Goal: Information Seeking & Learning: Learn about a topic

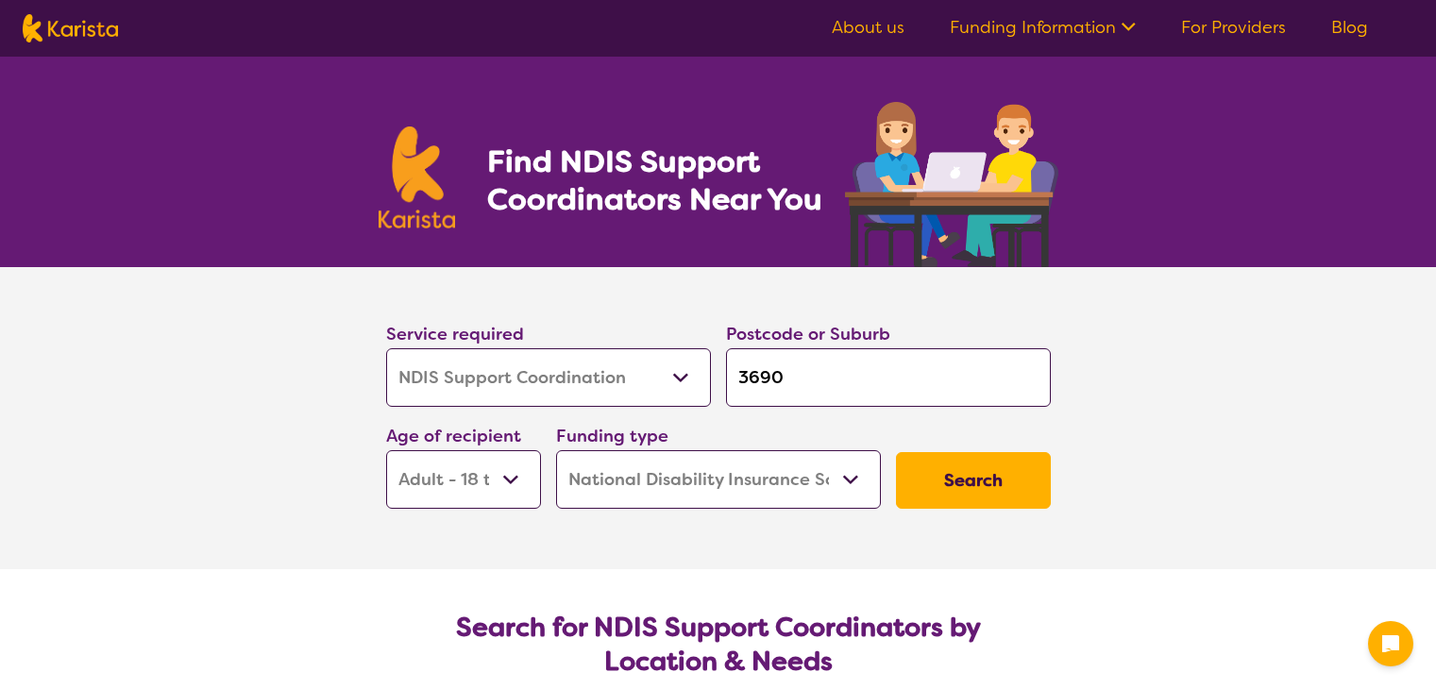
select select "NDIS Support Coordination"
select select "AD"
select select "NDIS"
select select "NDIS Support Coordination"
select select "AD"
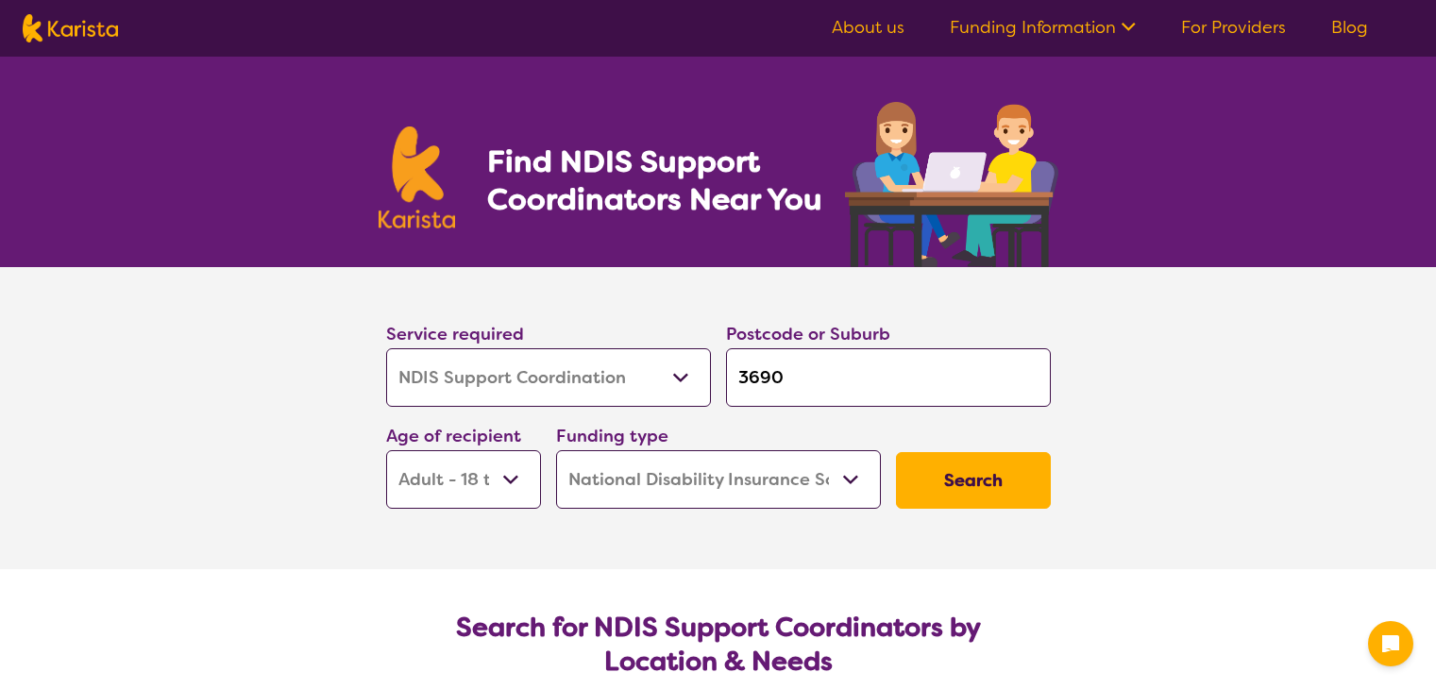
select select "NDIS"
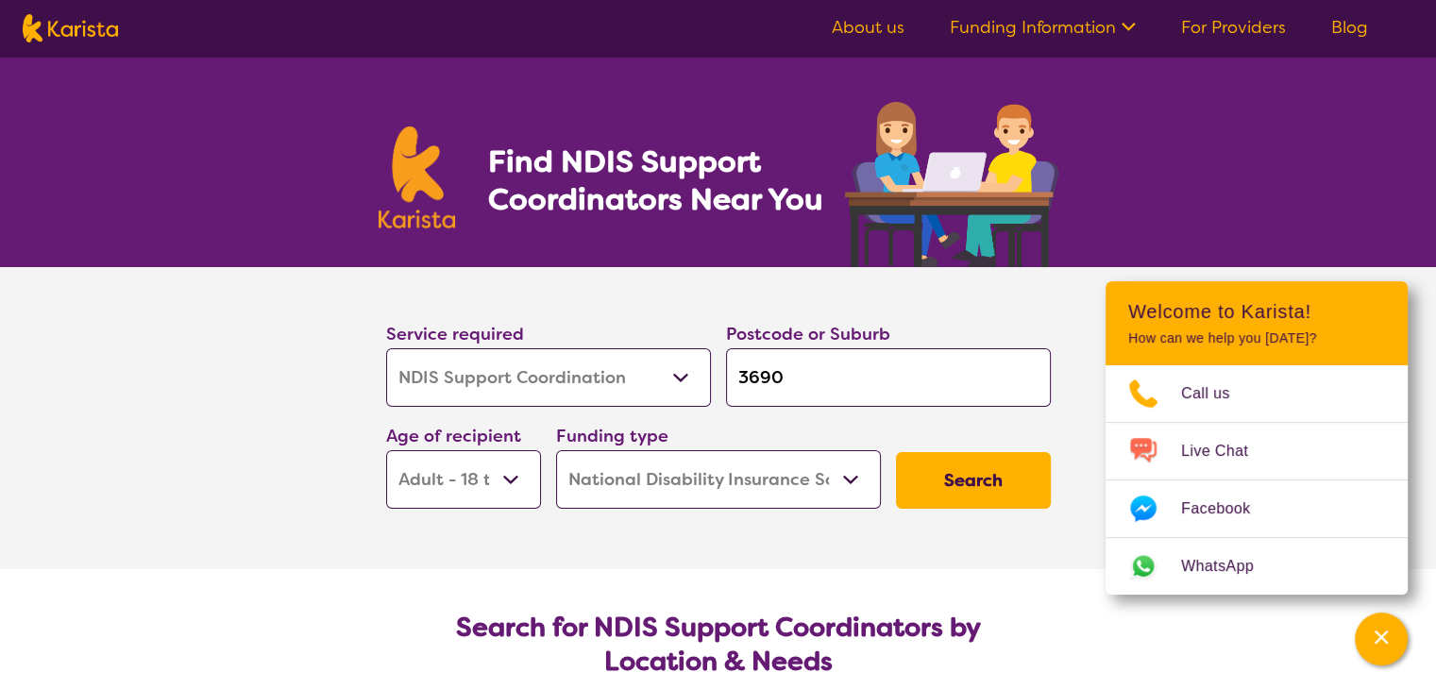
click at [517, 481] on select "Early Childhood - 0 to 9 Child - 10 to 11 Adolescent - 12 to 17 Adult - 18 to 6…" at bounding box center [463, 479] width 155 height 59
click at [386, 450] on select "Early Childhood - 0 to 9 Child - 10 to 11 Adolescent - 12 to 17 Adult - 18 to 6…" at bounding box center [463, 479] width 155 height 59
click at [948, 488] on button "Search" at bounding box center [973, 480] width 155 height 57
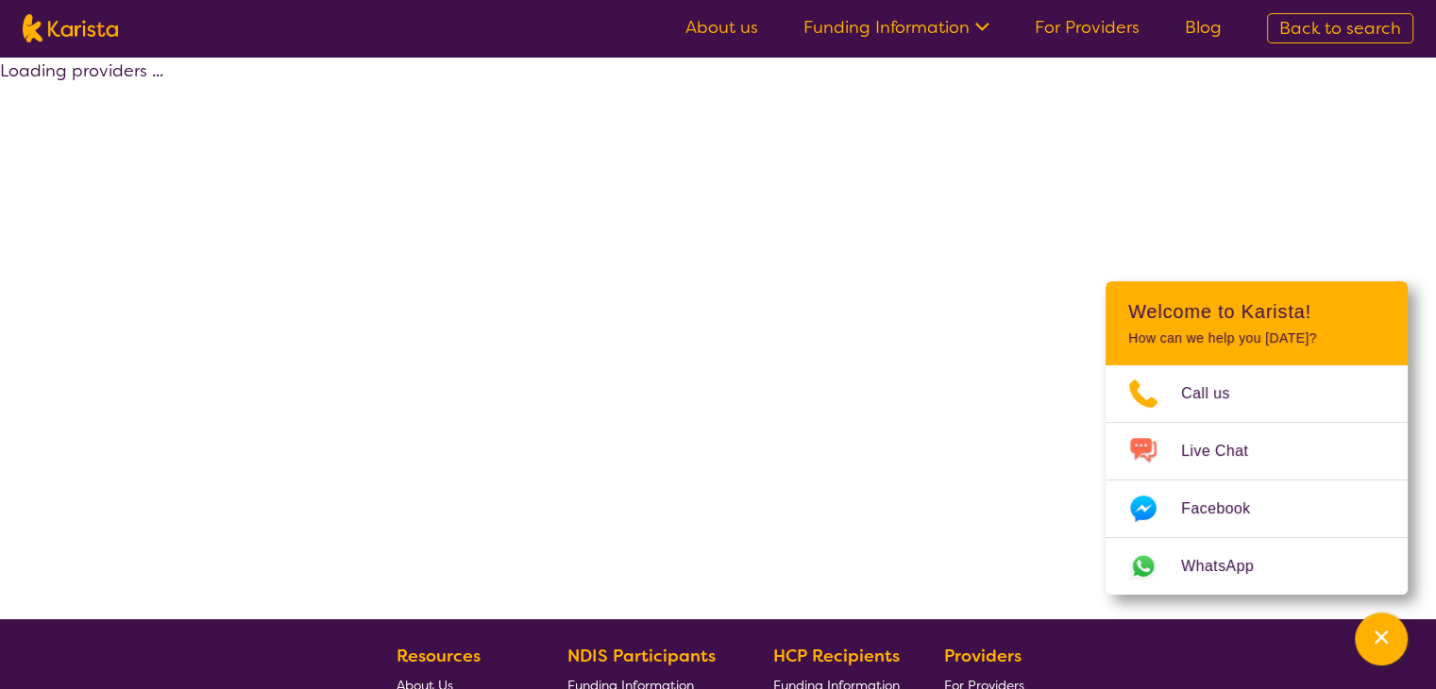
select select "by_score"
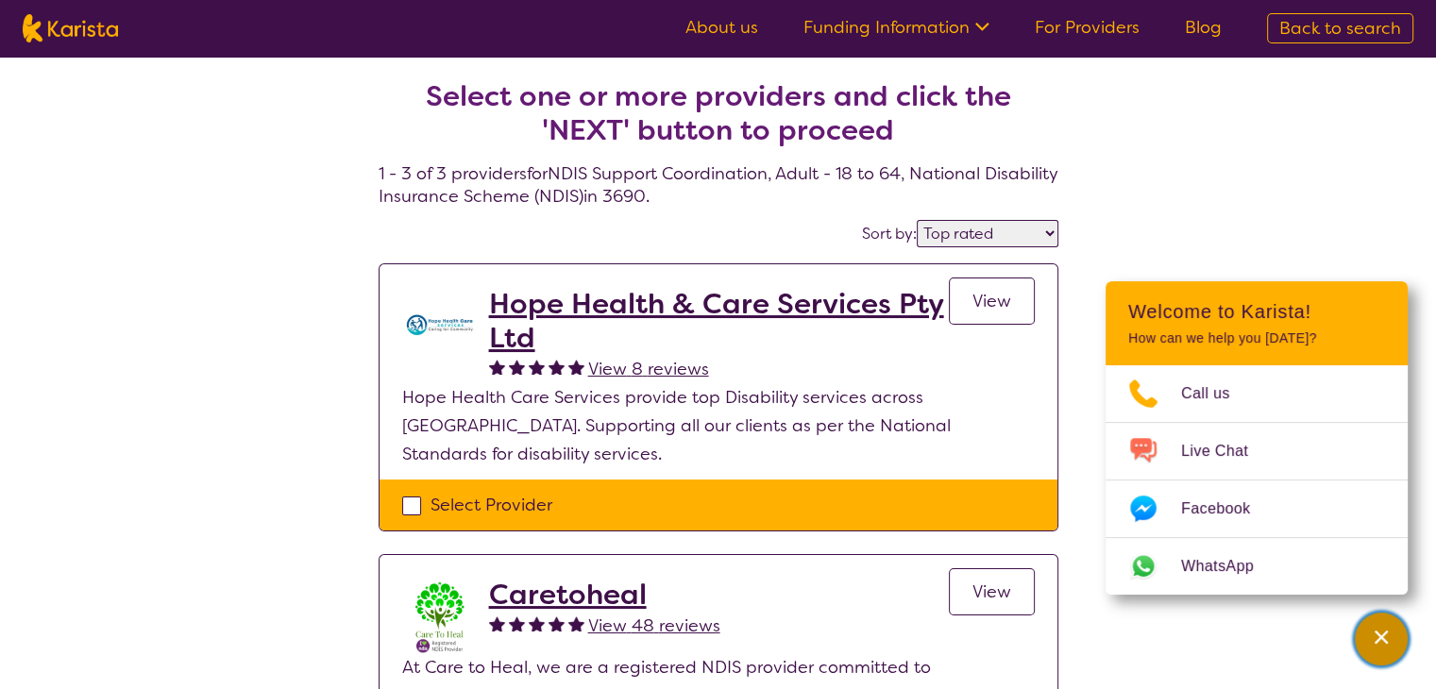
click at [1380, 639] on icon "Channel Menu" at bounding box center [1381, 637] width 13 height 13
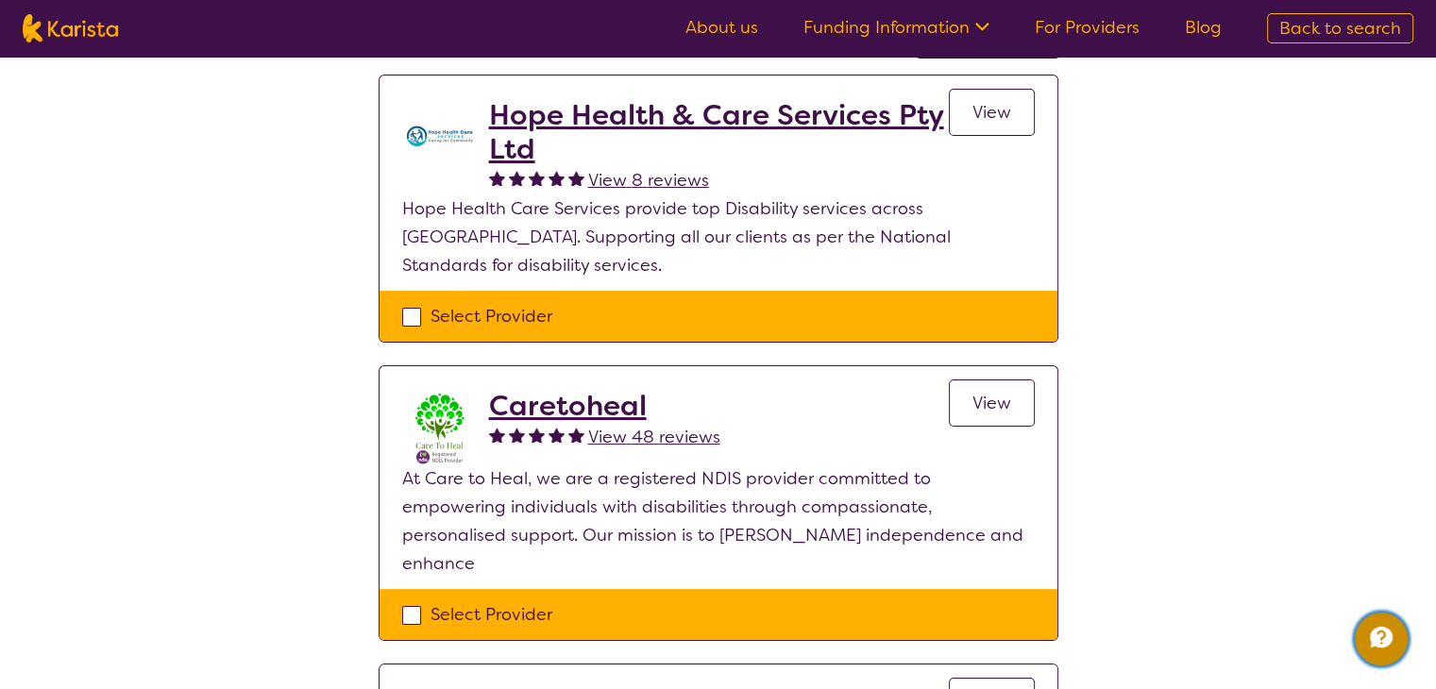
scroll to position [94, 0]
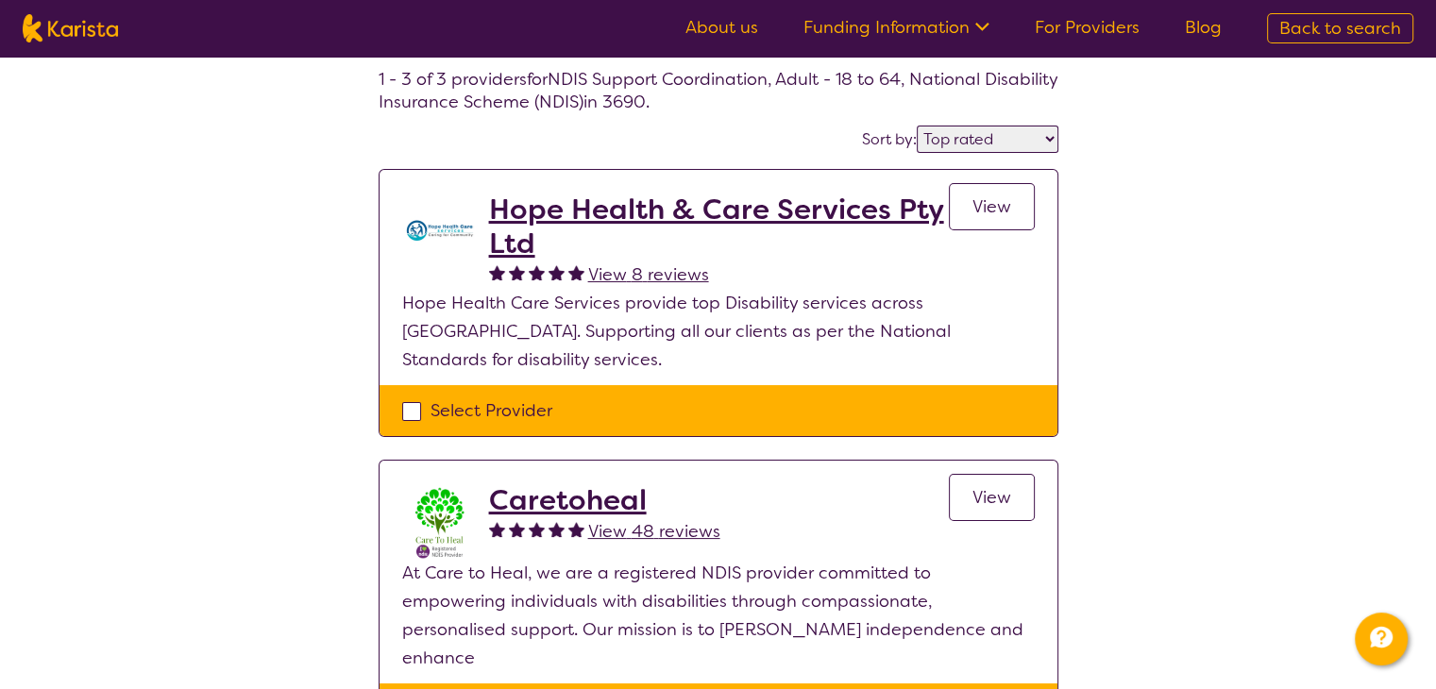
click at [986, 217] on link "View" at bounding box center [992, 206] width 86 height 47
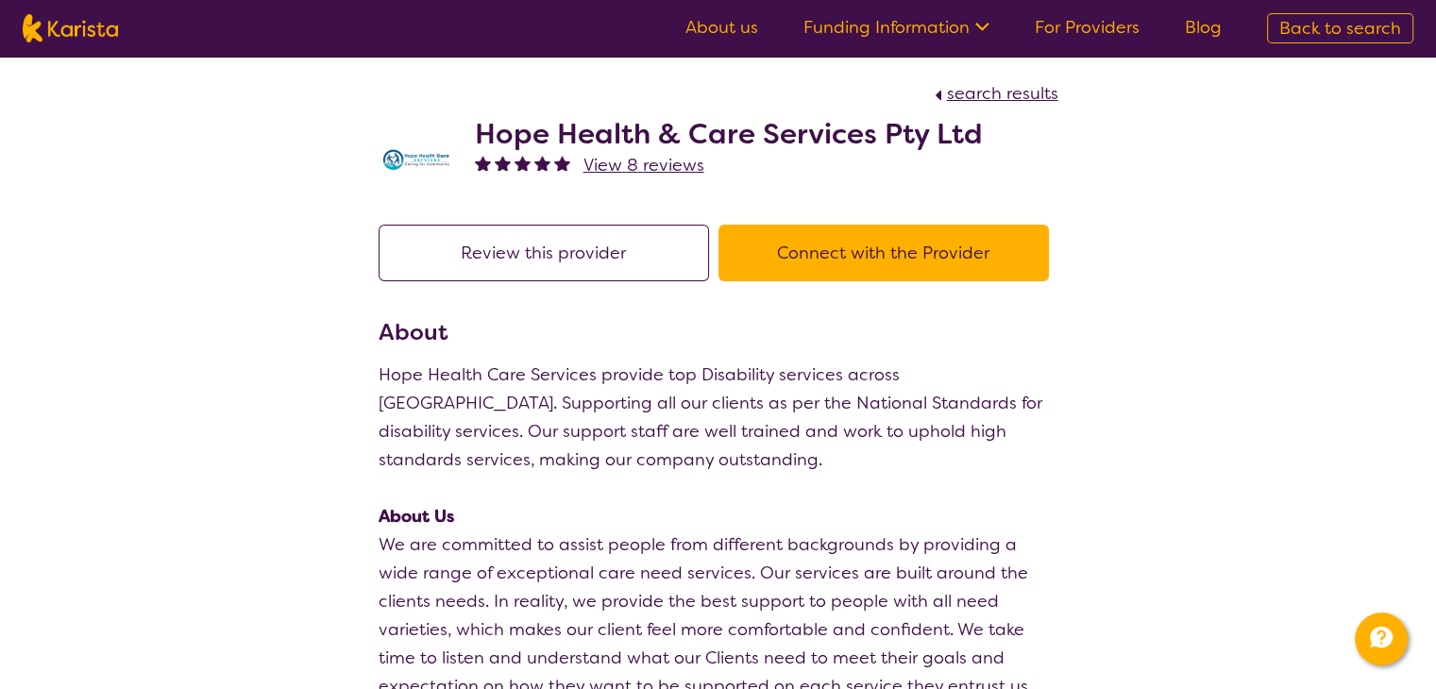
select select "by_score"
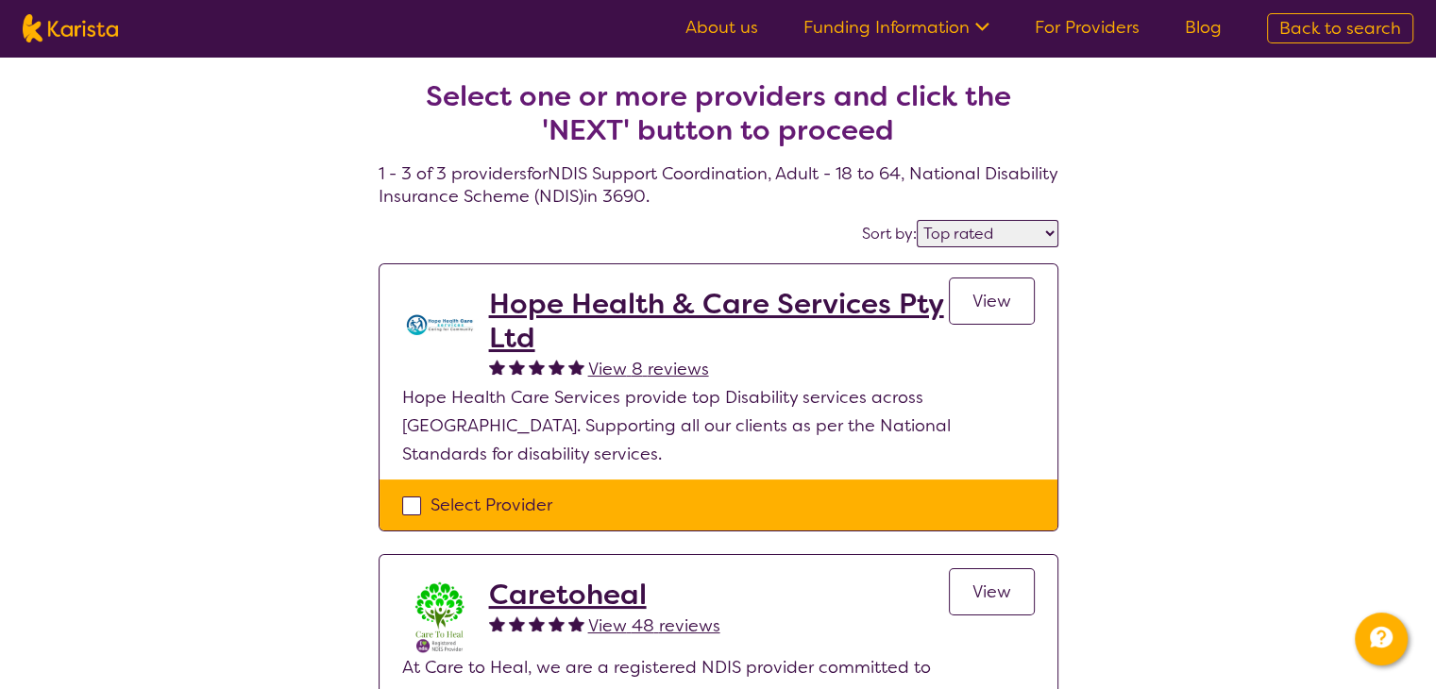
scroll to position [94, 0]
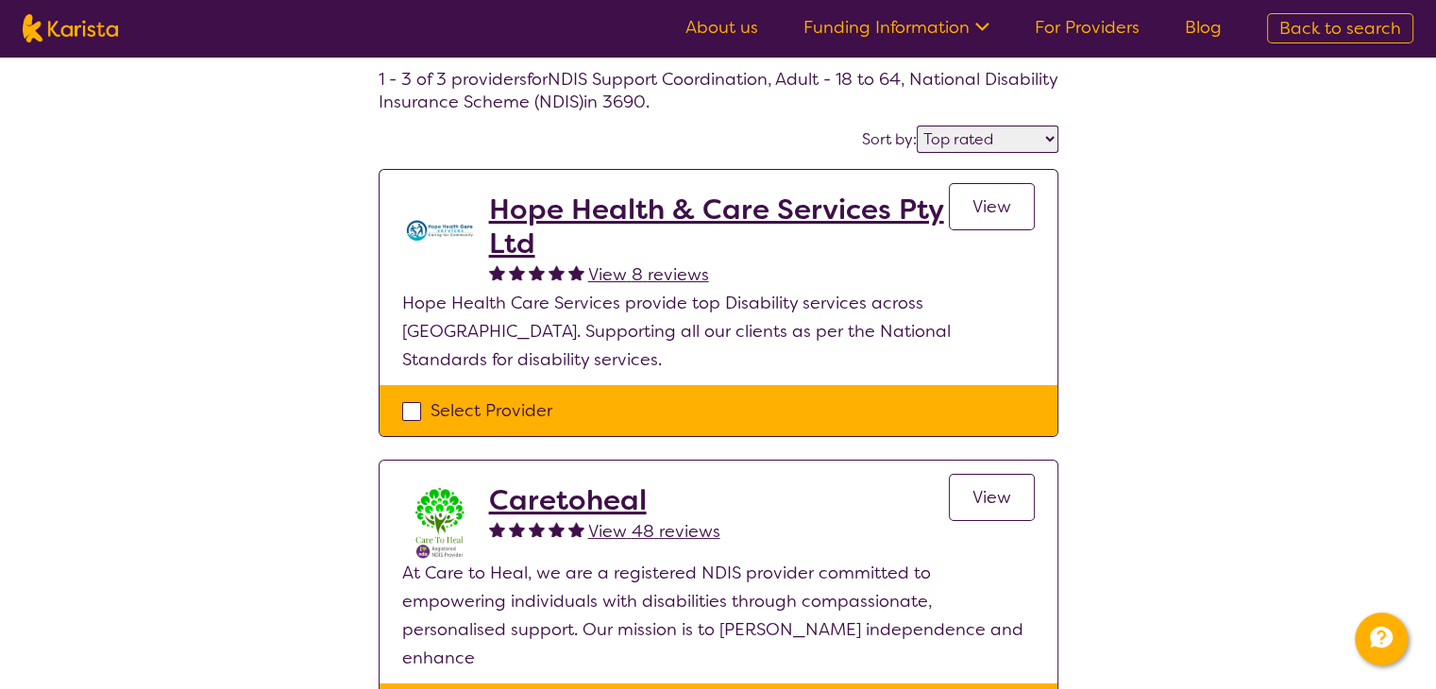
click at [998, 481] on link "View" at bounding box center [992, 497] width 86 height 47
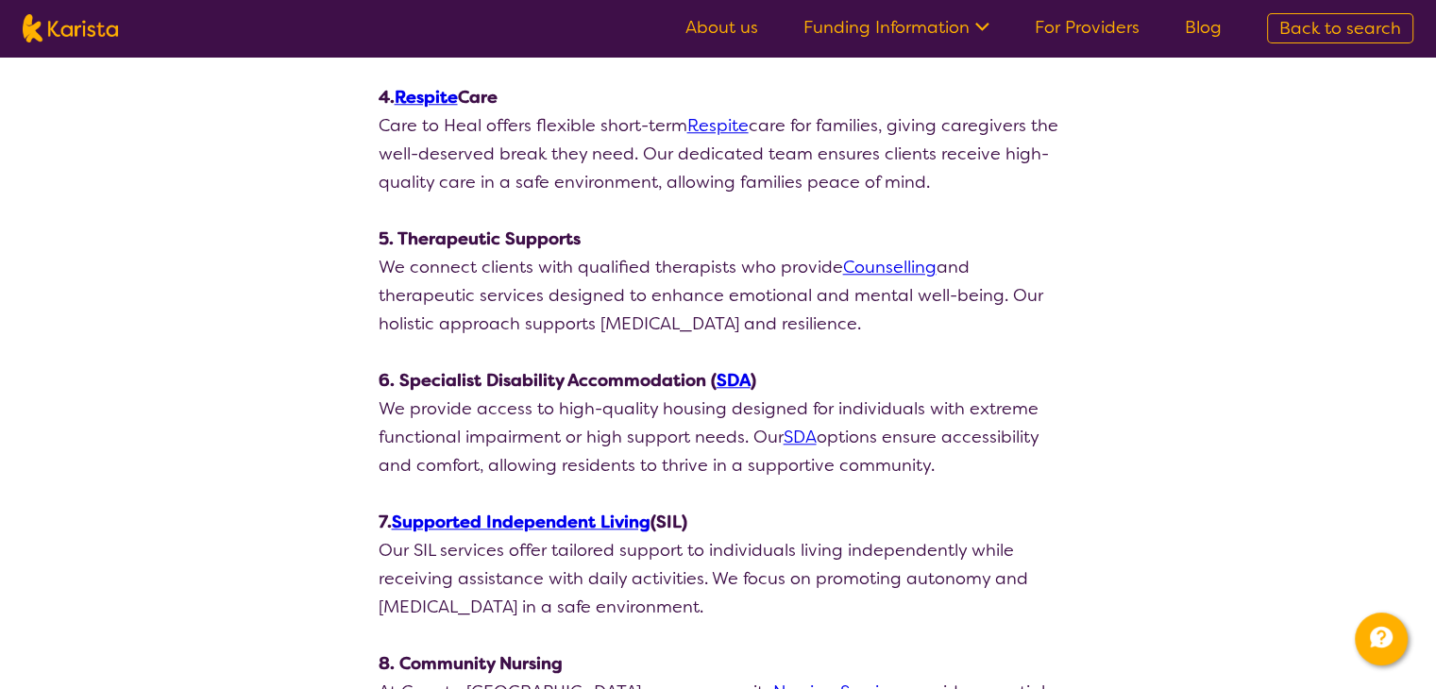
scroll to position [1794, 0]
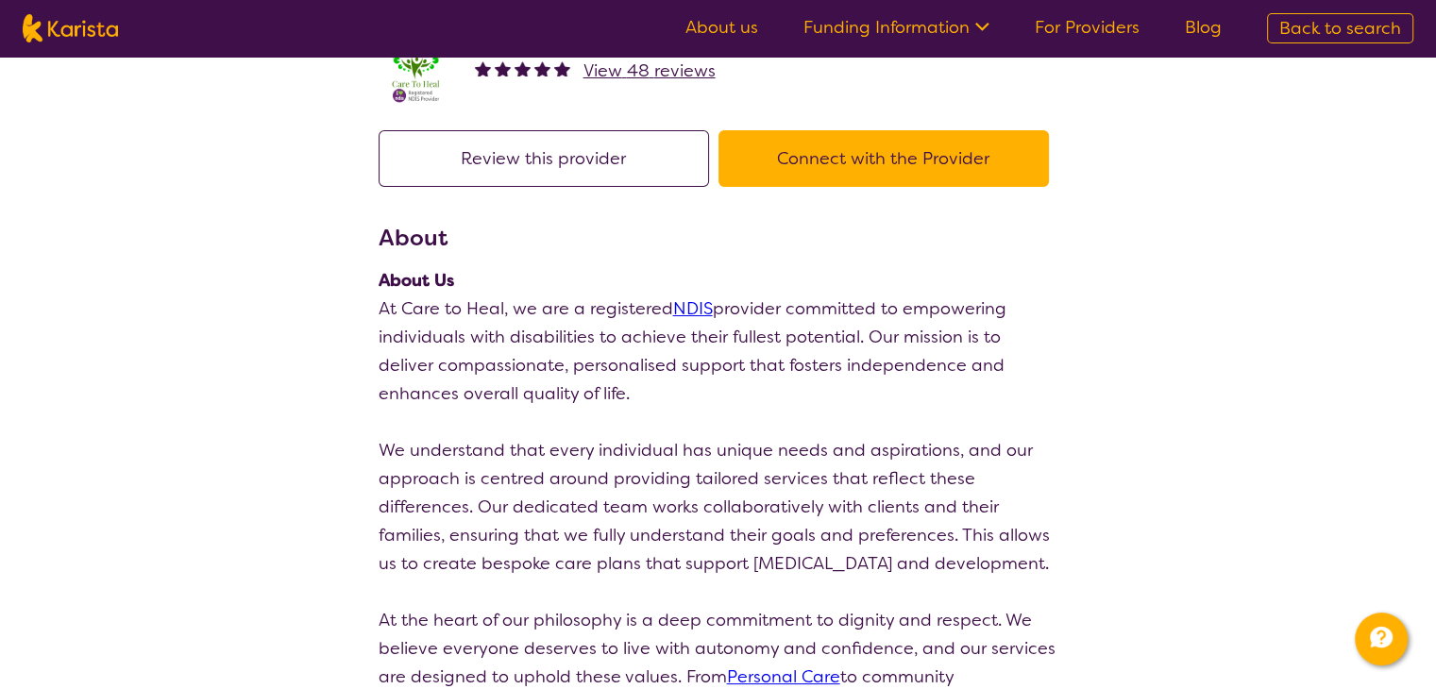
select select "by_score"
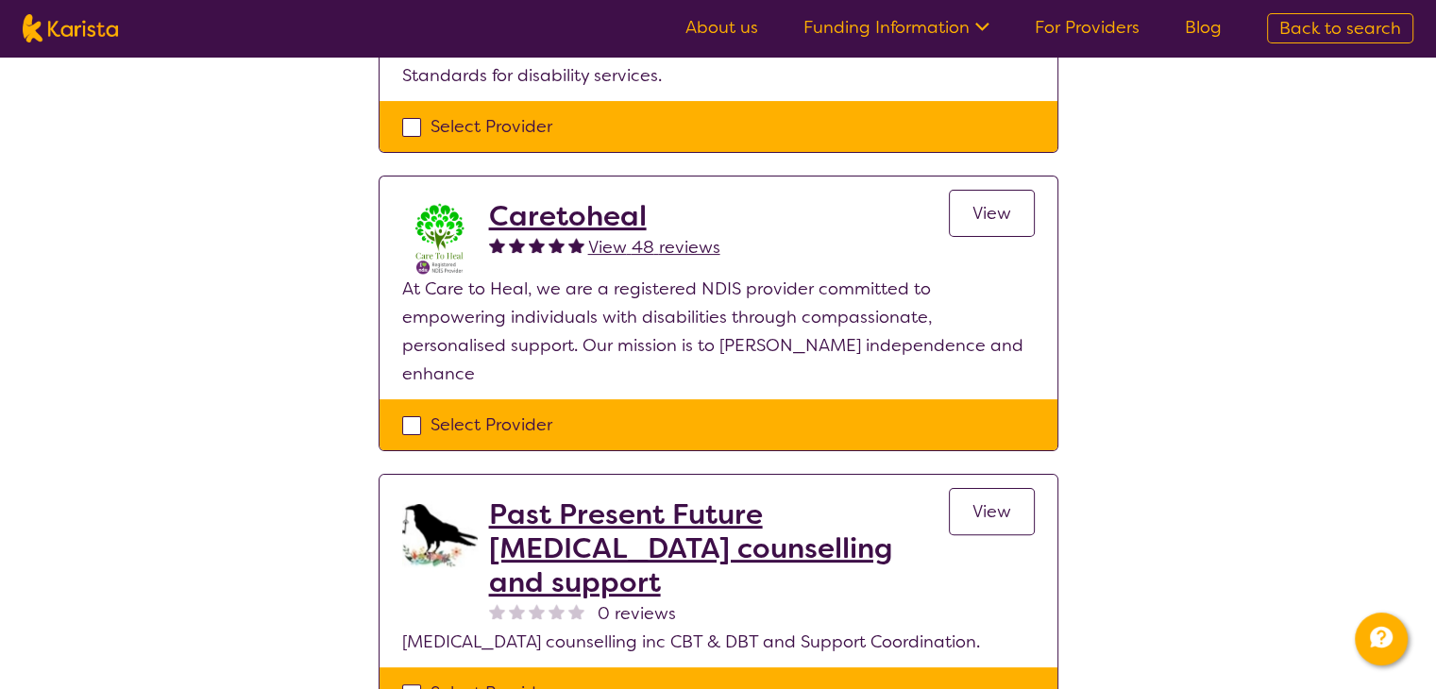
scroll to position [472, 0]
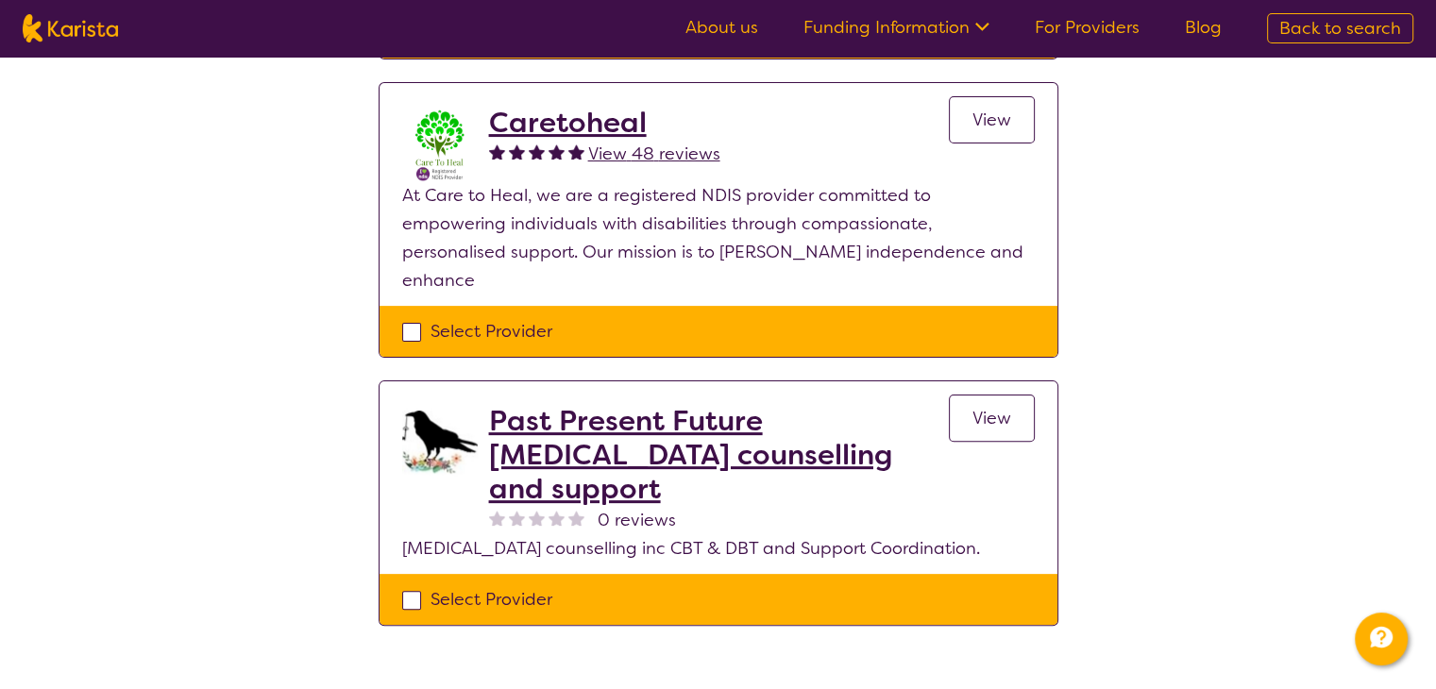
click at [999, 395] on link "View" at bounding box center [992, 418] width 86 height 47
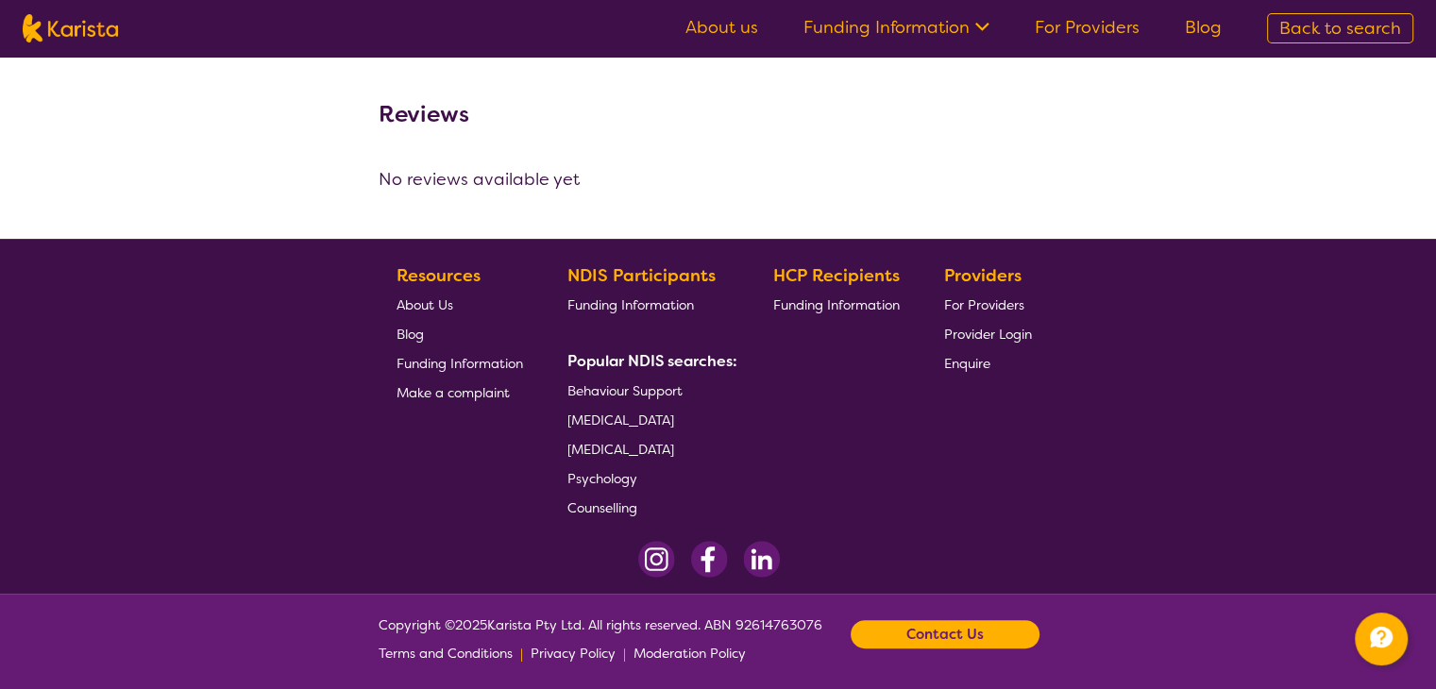
scroll to position [650, 0]
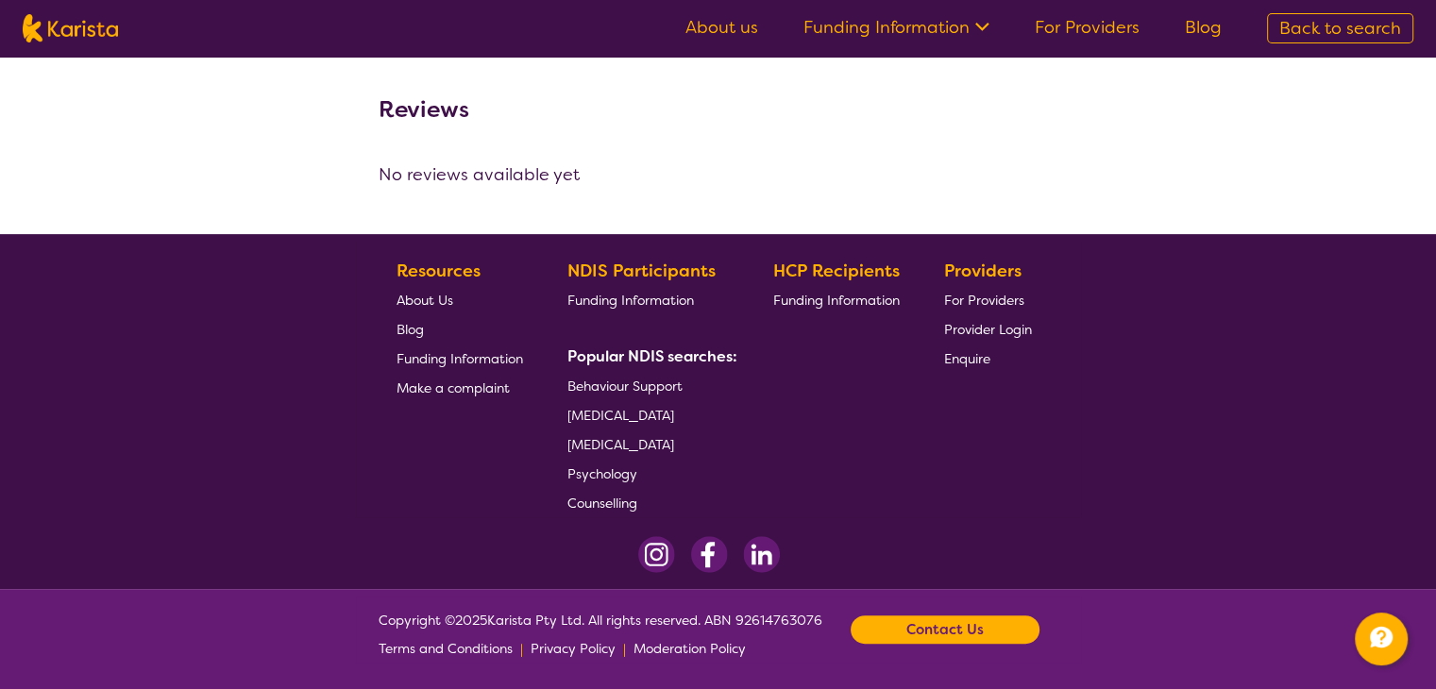
click at [950, 628] on b "Contact Us" at bounding box center [944, 630] width 77 height 28
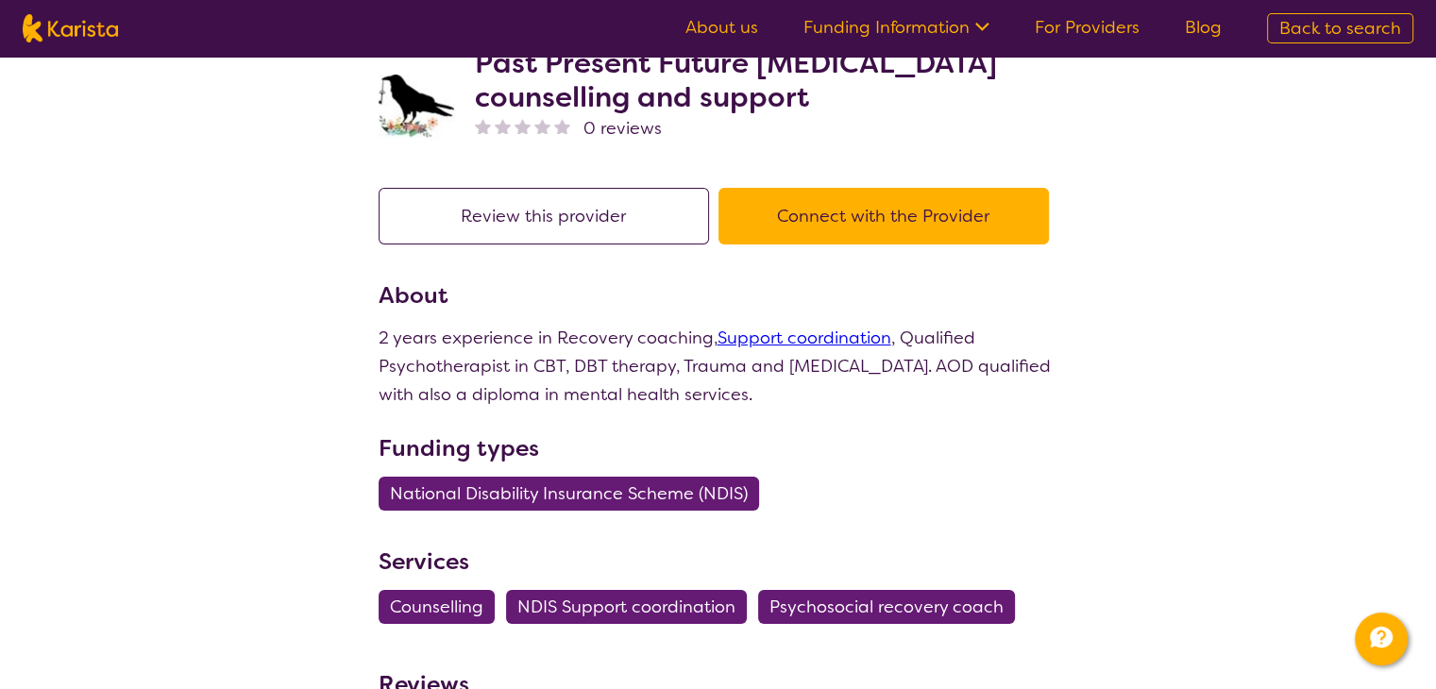
scroll to position [0, 0]
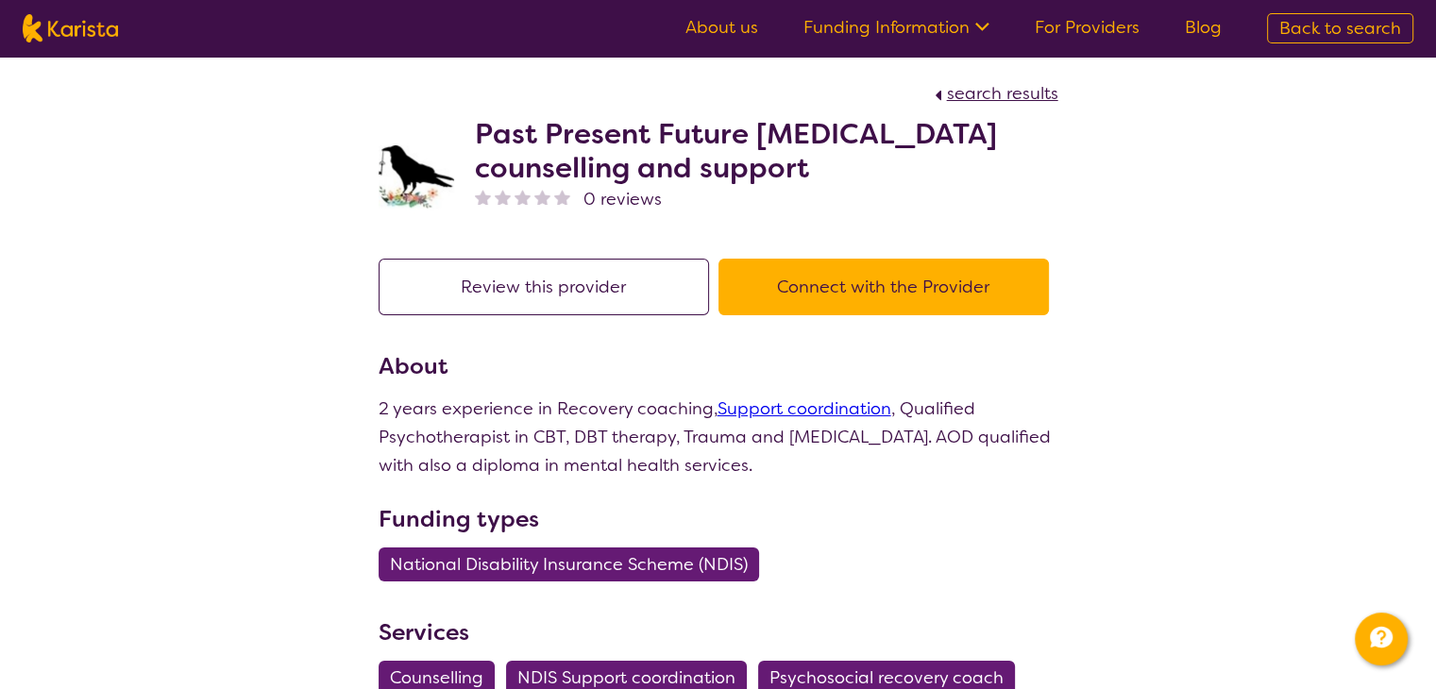
click at [735, 24] on link "About us" at bounding box center [721, 27] width 73 height 23
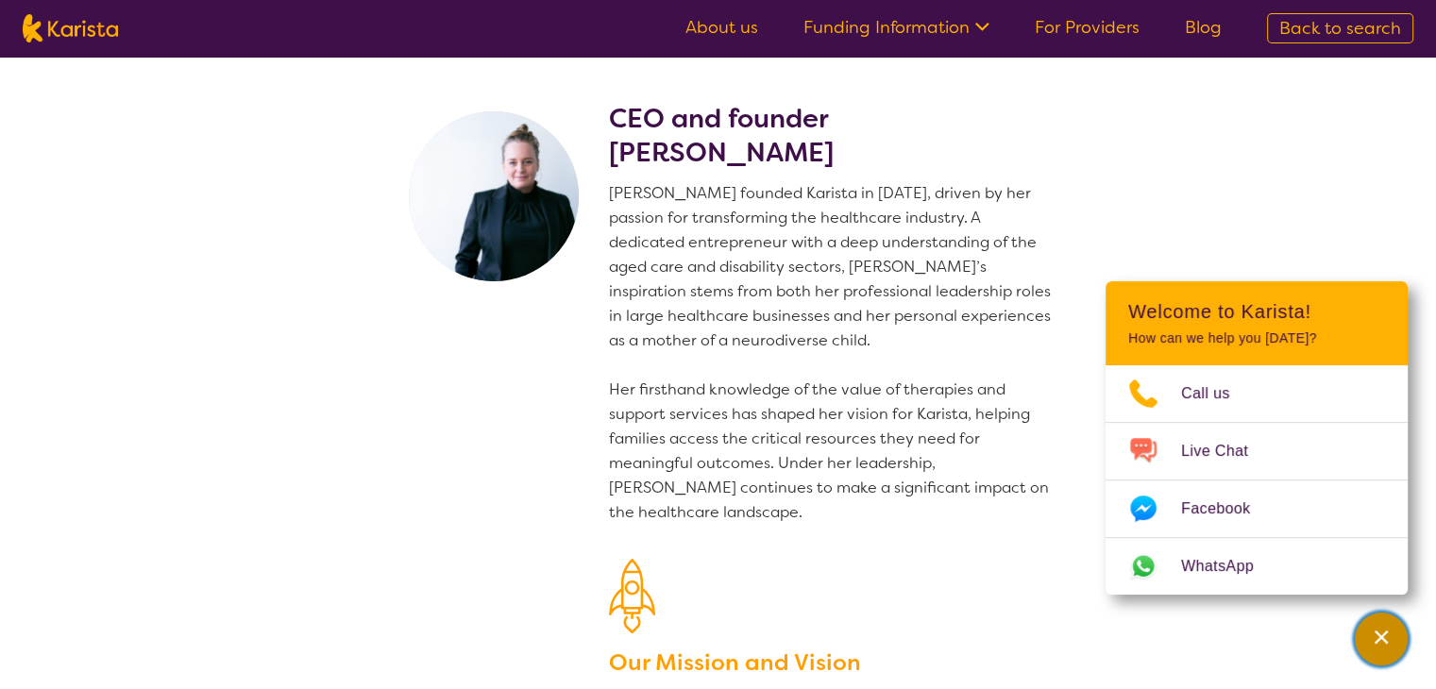
click at [1397, 633] on div "Channel Menu" at bounding box center [1381, 639] width 38 height 42
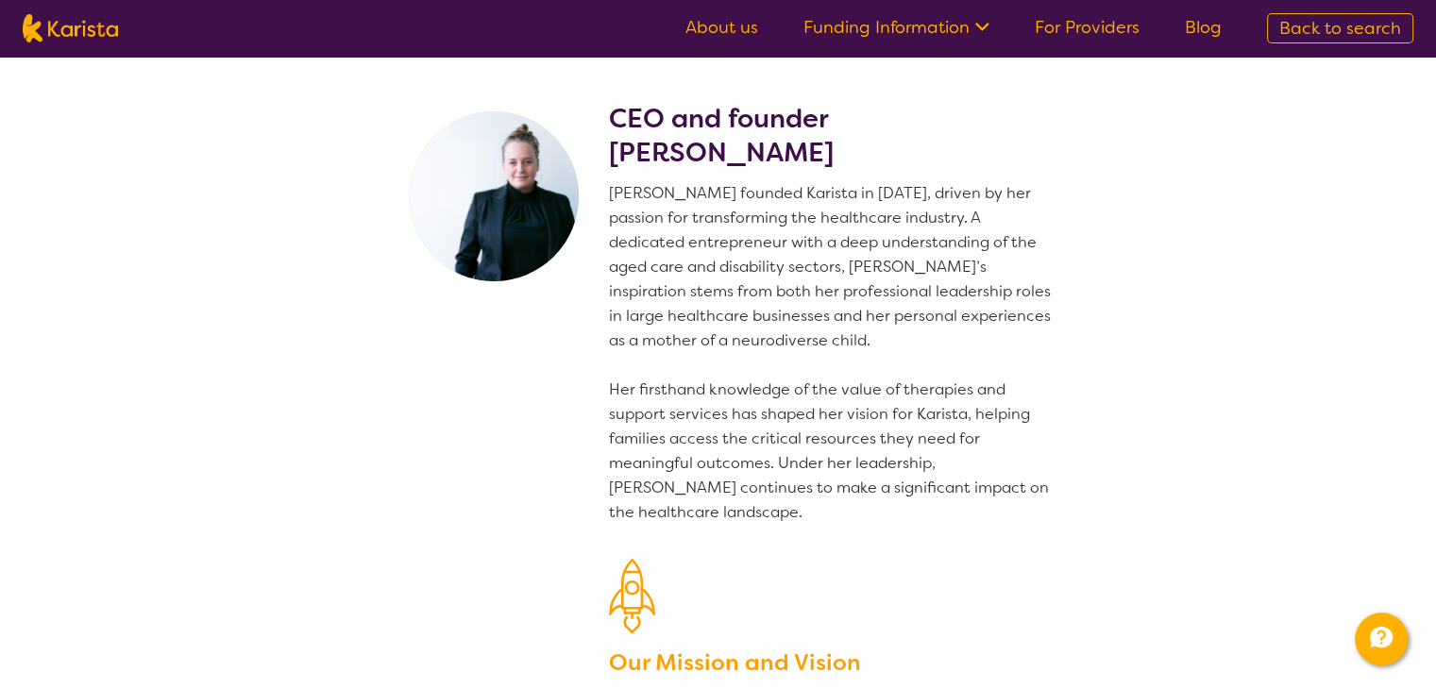
click at [725, 26] on link "About us" at bounding box center [721, 27] width 73 height 23
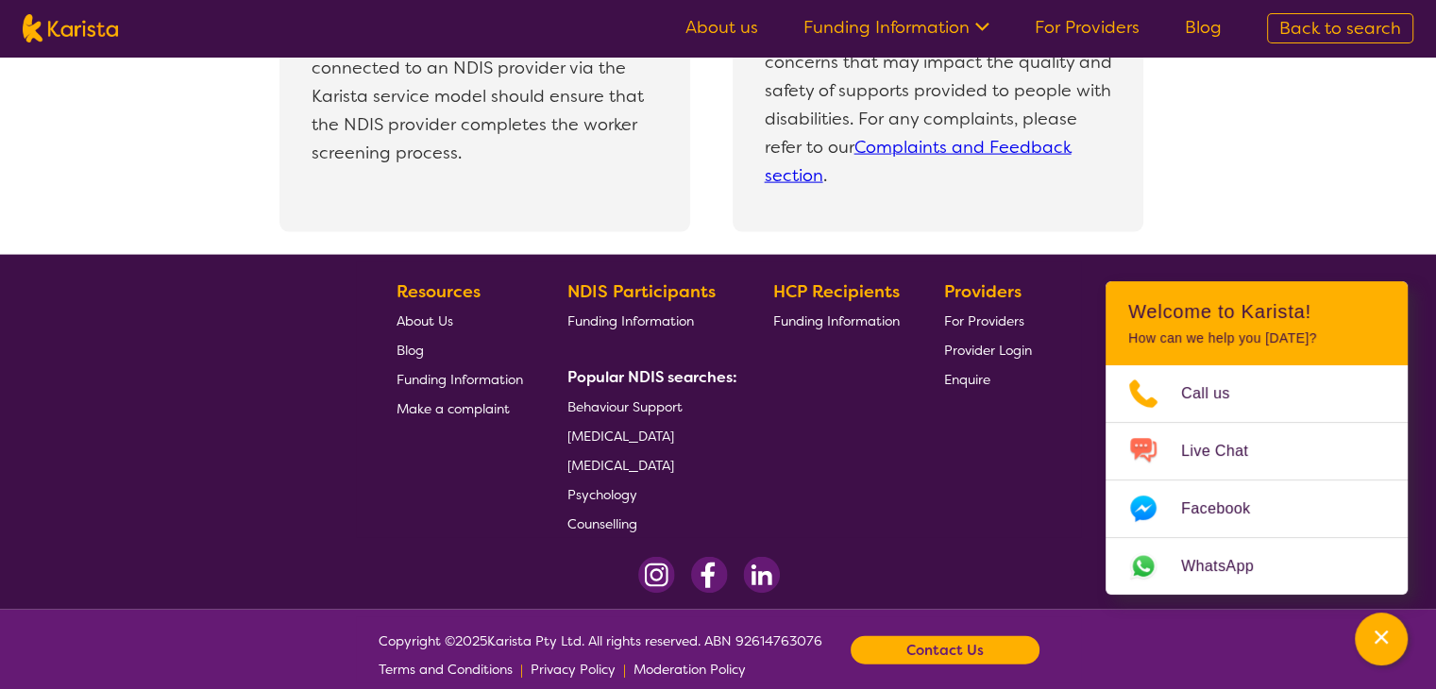
scroll to position [4206, 0]
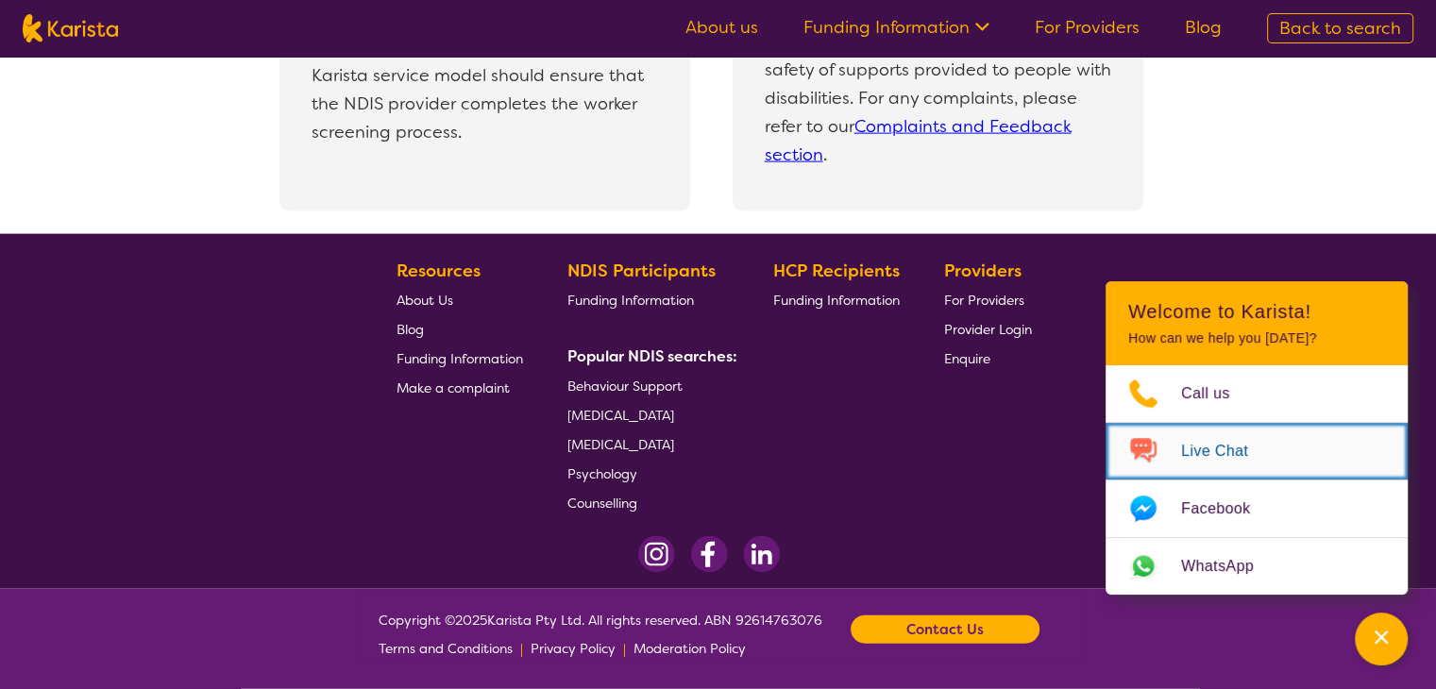
click at [1231, 457] on span "Live Chat" at bounding box center [1226, 451] width 90 height 28
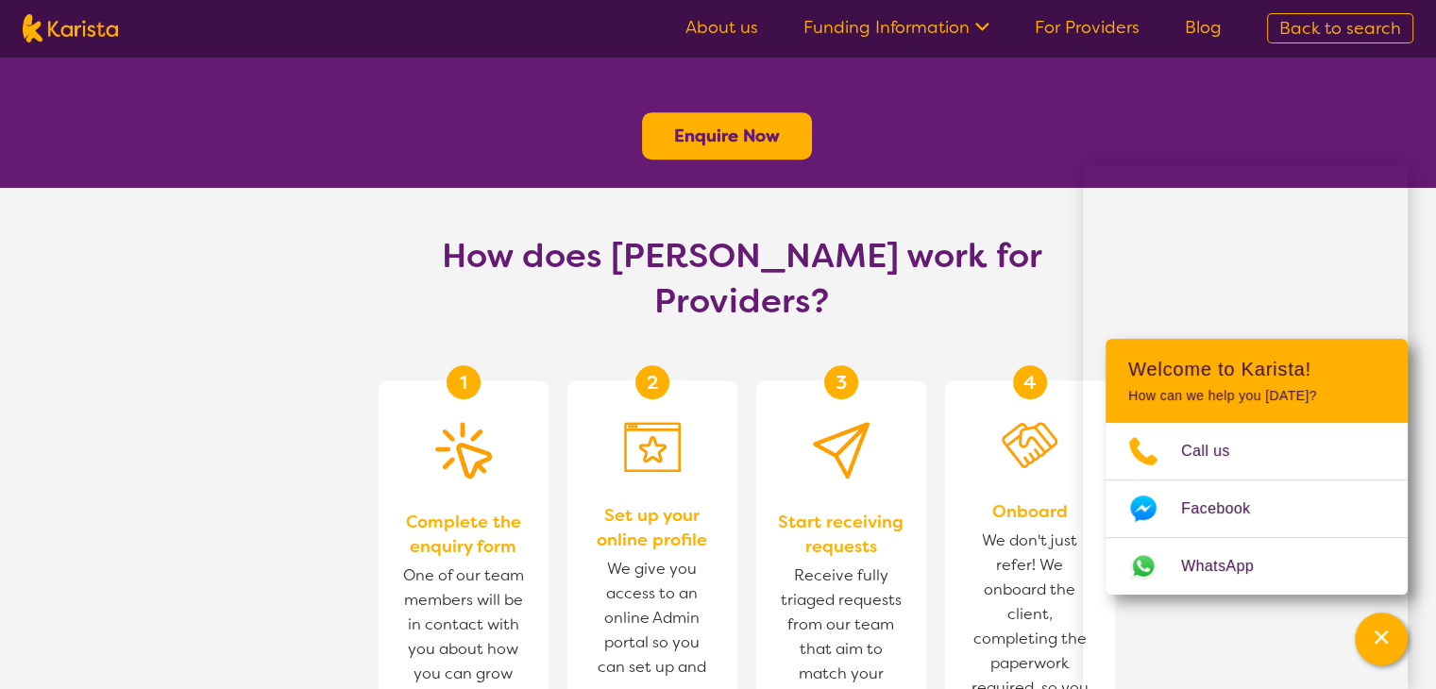
scroll to position [944, 0]
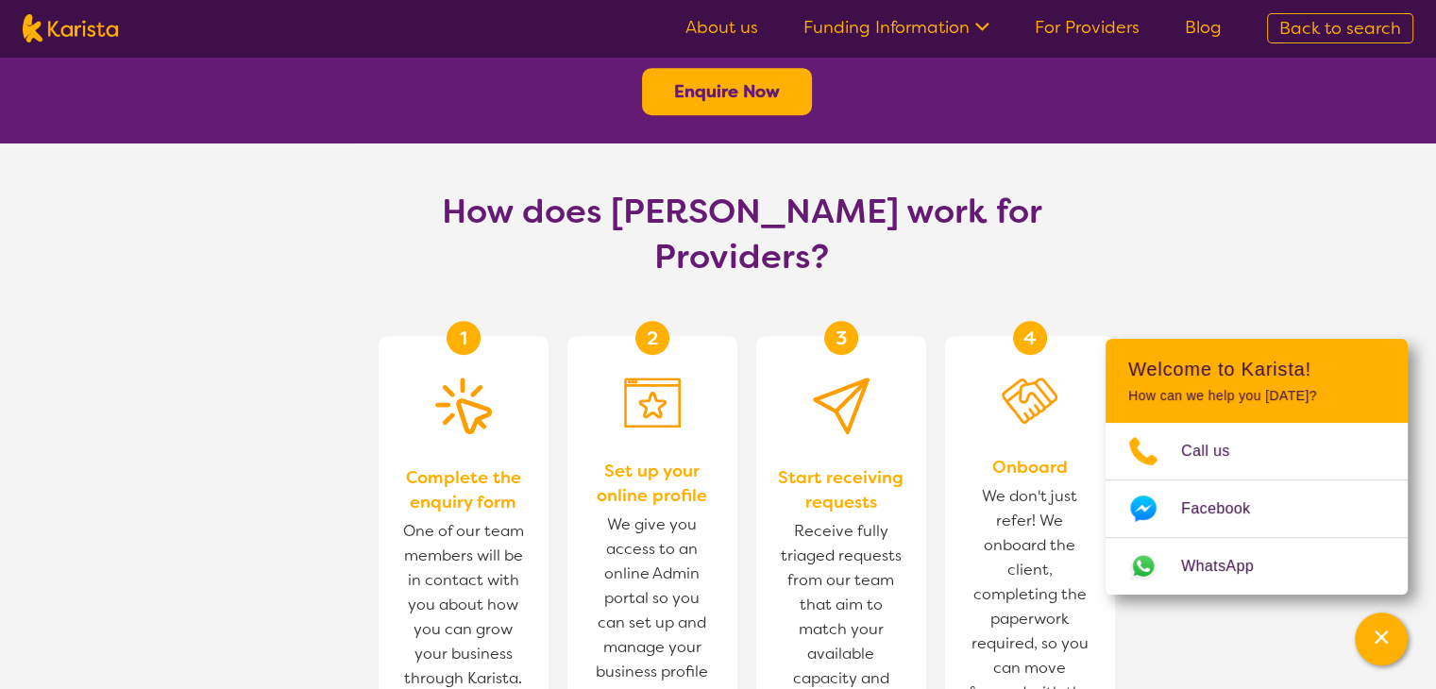
click at [1283, 649] on section "How does [PERSON_NAME] work for Providers? 1 Complete the enquiry form One of o…" at bounding box center [718, 560] width 1436 height 833
